Goal: Task Accomplishment & Management: Manage account settings

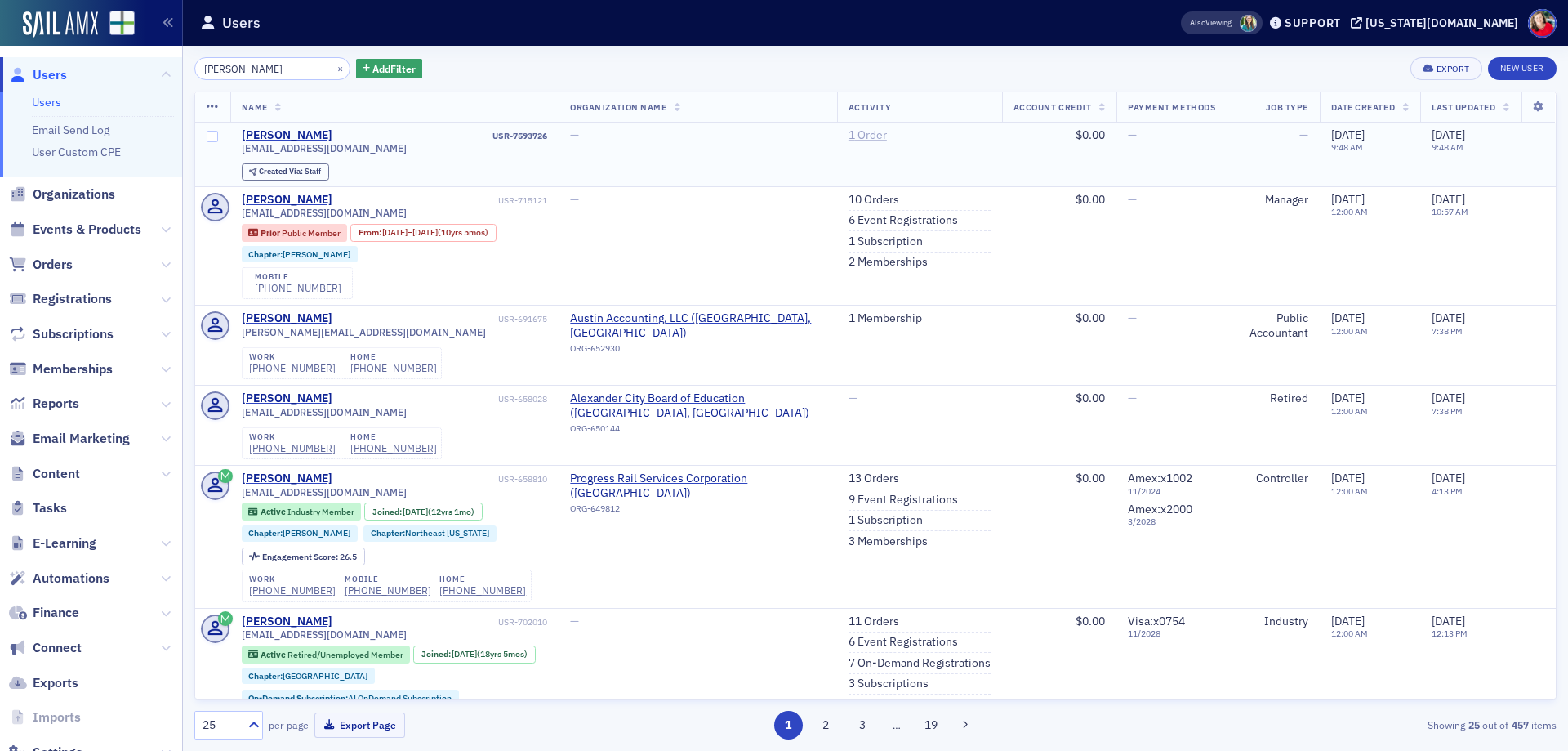
type input "[PERSON_NAME]"
click at [857, 140] on link "1 Order" at bounding box center [868, 135] width 39 height 15
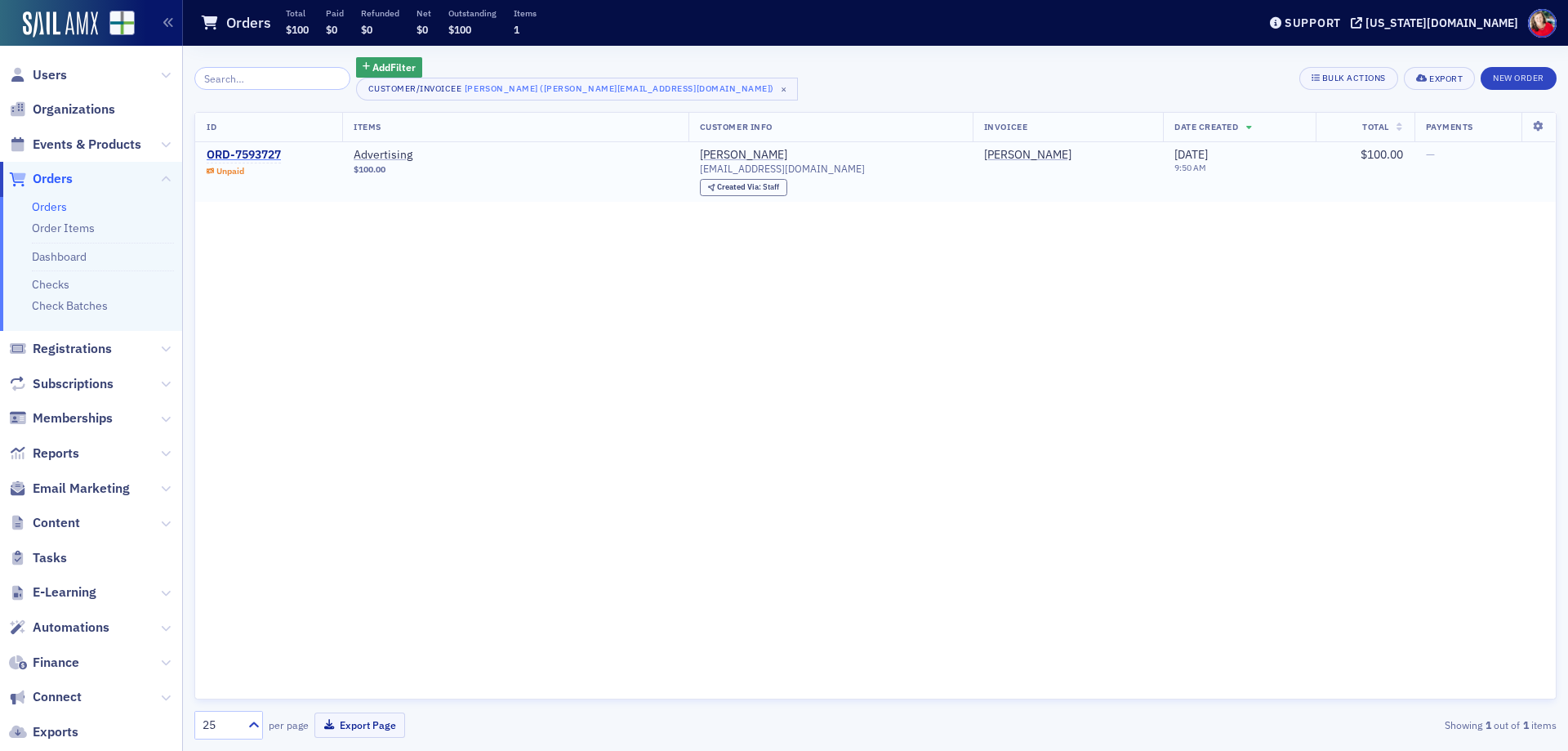
click at [275, 157] on div "ORD-7593727" at bounding box center [243, 155] width 75 height 15
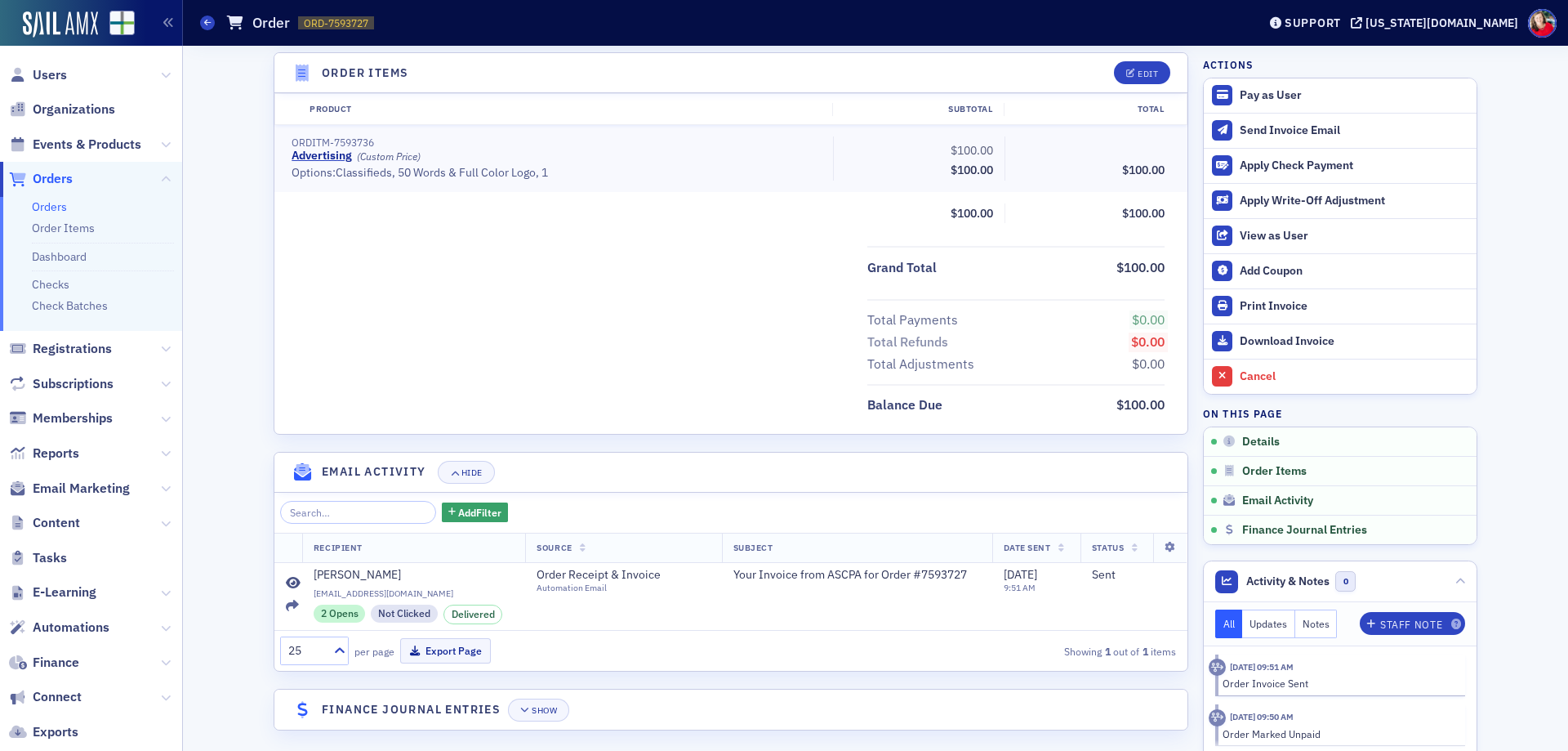
scroll to position [510, 0]
